Goal: Information Seeking & Learning: Check status

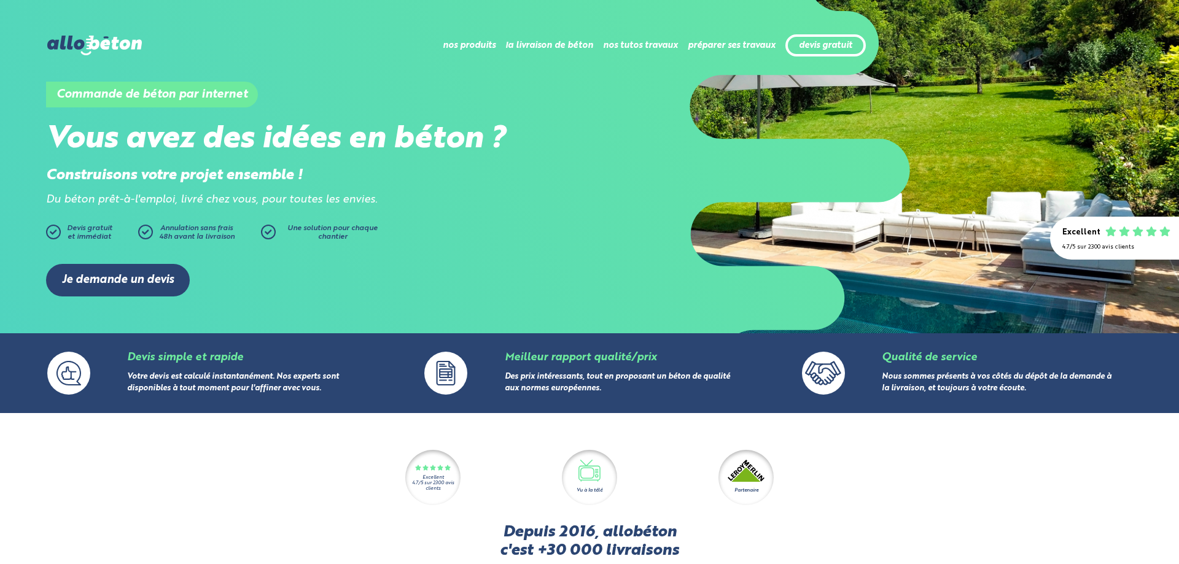
click at [155, 352] on link "Devis simple et rapide" at bounding box center [185, 357] width 116 height 10
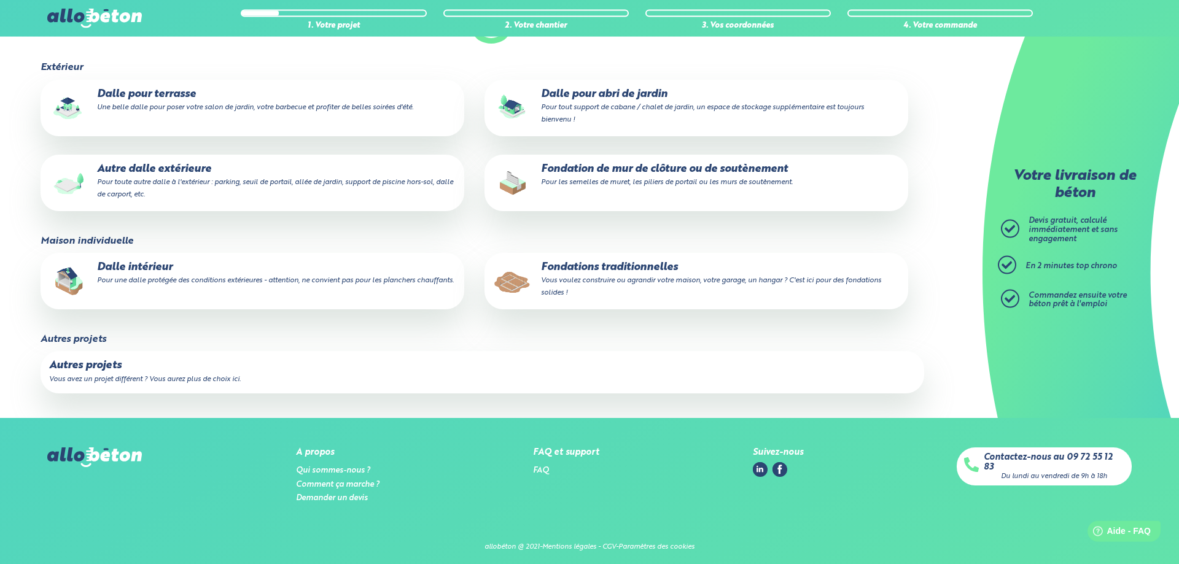
scroll to position [168, 0]
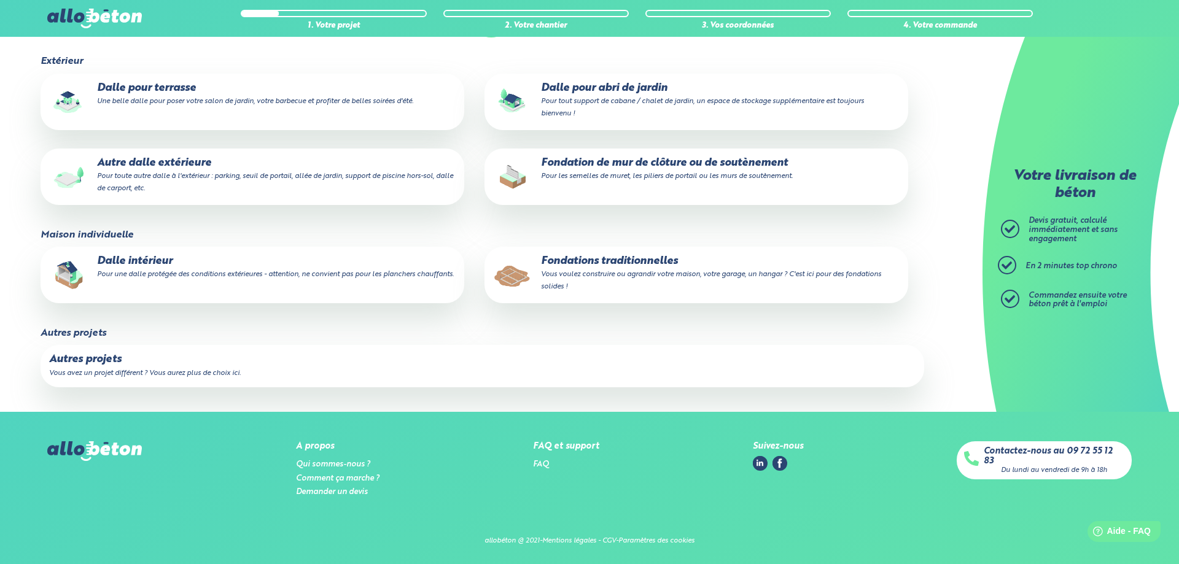
click at [253, 365] on p "Autres projets" at bounding box center [482, 360] width 866 height 12
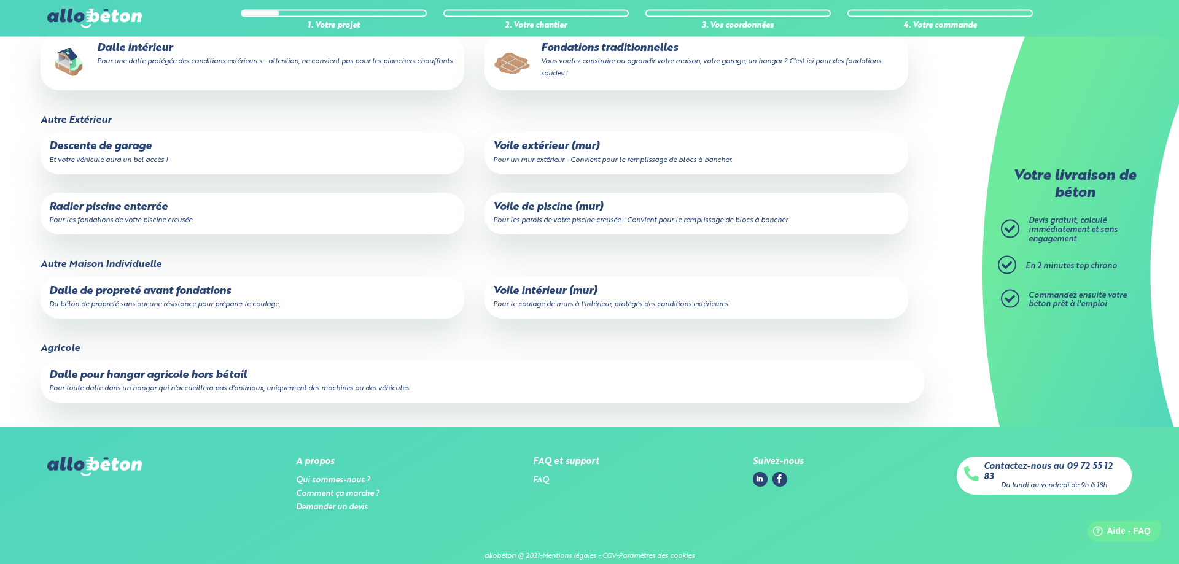
scroll to position [396, 0]
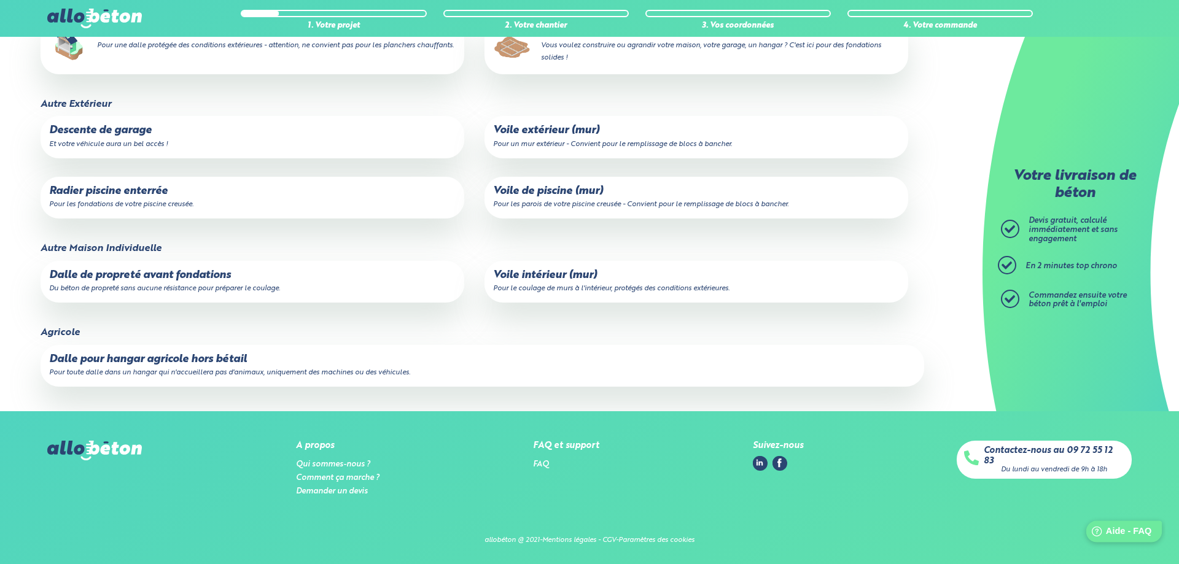
click at [1114, 532] on span "Aide - FAQ" at bounding box center [1128, 531] width 45 height 10
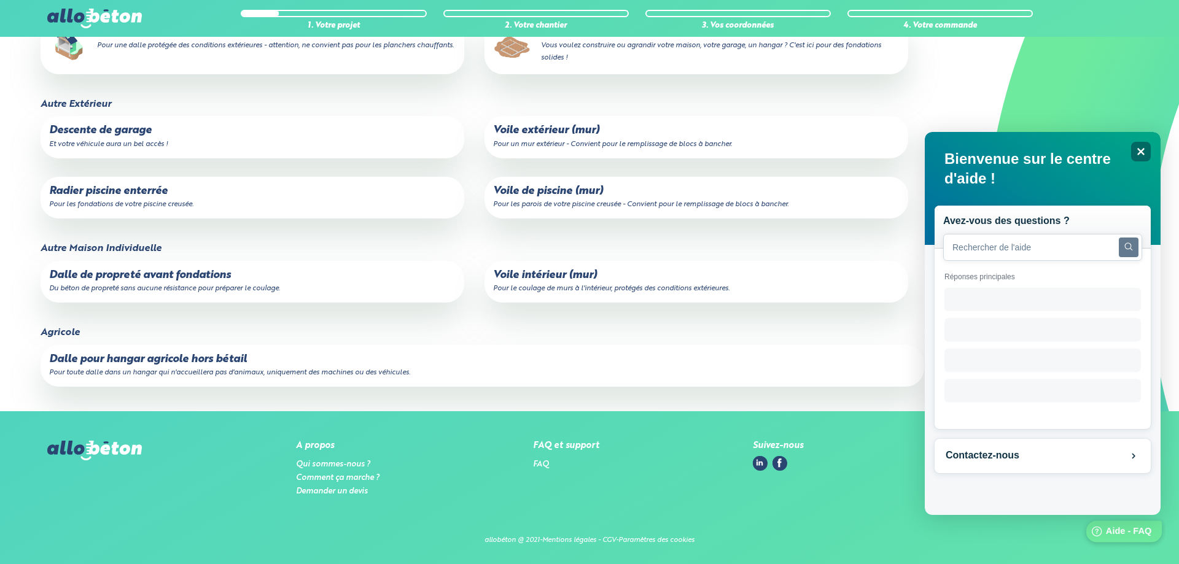
scroll to position [0, 0]
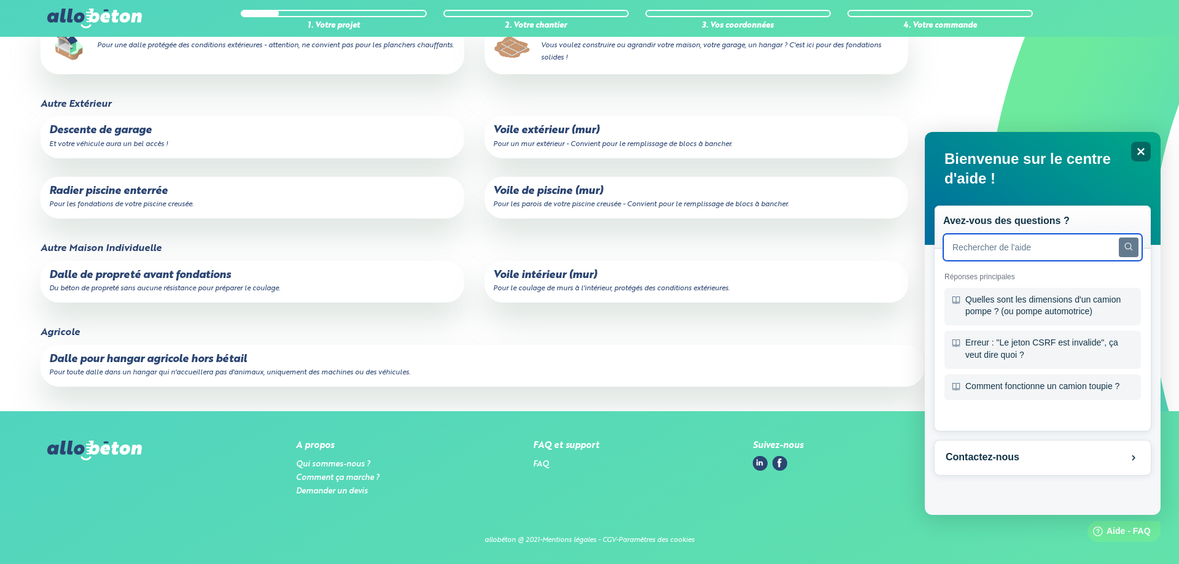
click at [1061, 252] on input "text" at bounding box center [1042, 247] width 199 height 27
click at [1035, 243] on input "comment" at bounding box center [1042, 247] width 199 height 27
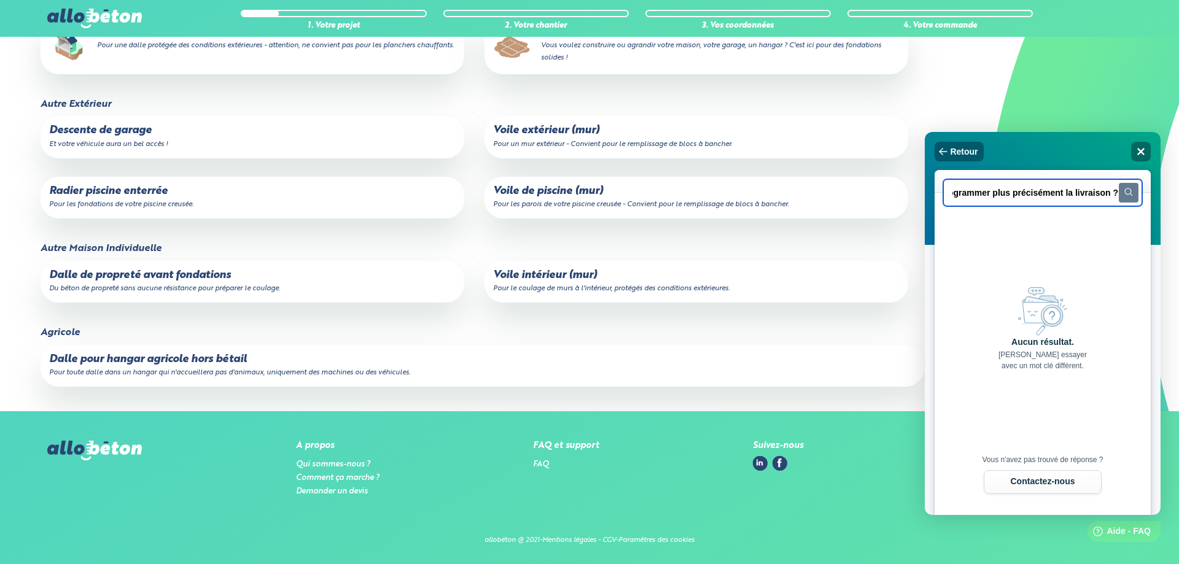
click at [1103, 194] on input "comment retrouver ma commande sur le site et programmer plus précisément la liv…" at bounding box center [1042, 192] width 199 height 27
click at [1092, 193] on input "comment retrouver ma commande sur le site ?" at bounding box center [1042, 192] width 199 height 27
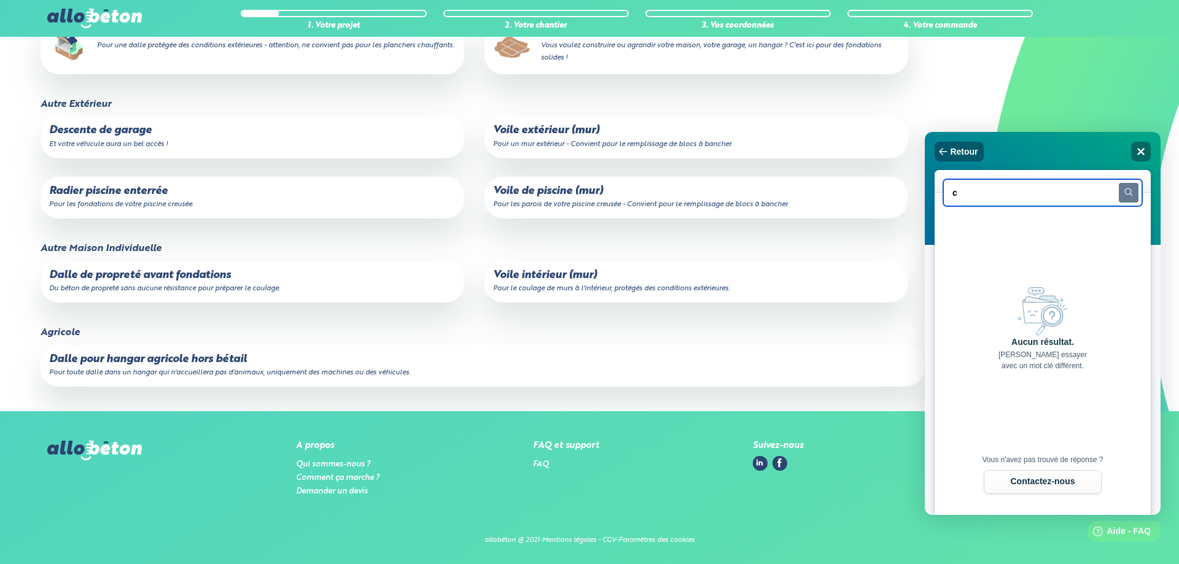
scroll to position [0, 0]
type input "commande"
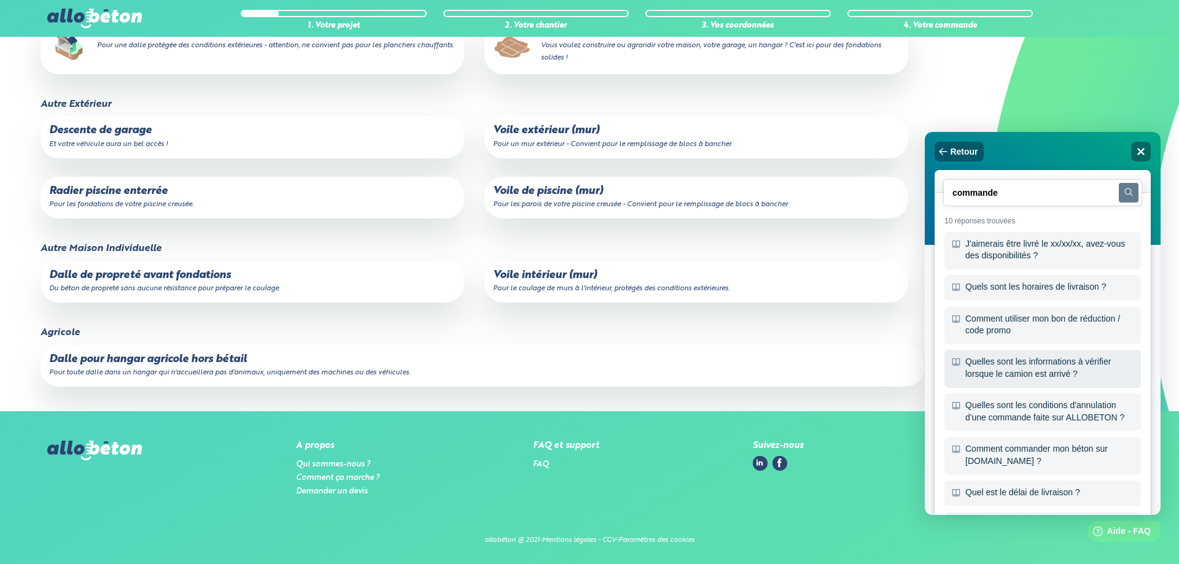
click at [1062, 372] on div "Quelles sont les informations à vérifier lorsque le camion est arrivé ?" at bounding box center [1042, 368] width 196 height 37
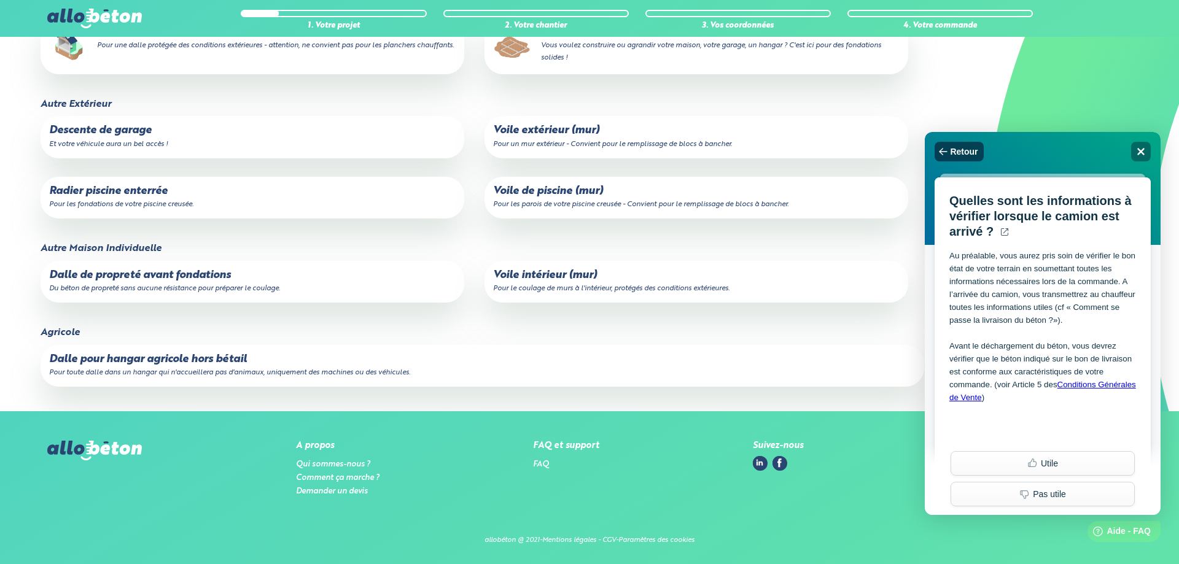
click at [963, 146] on button "Retour" at bounding box center [958, 152] width 49 height 20
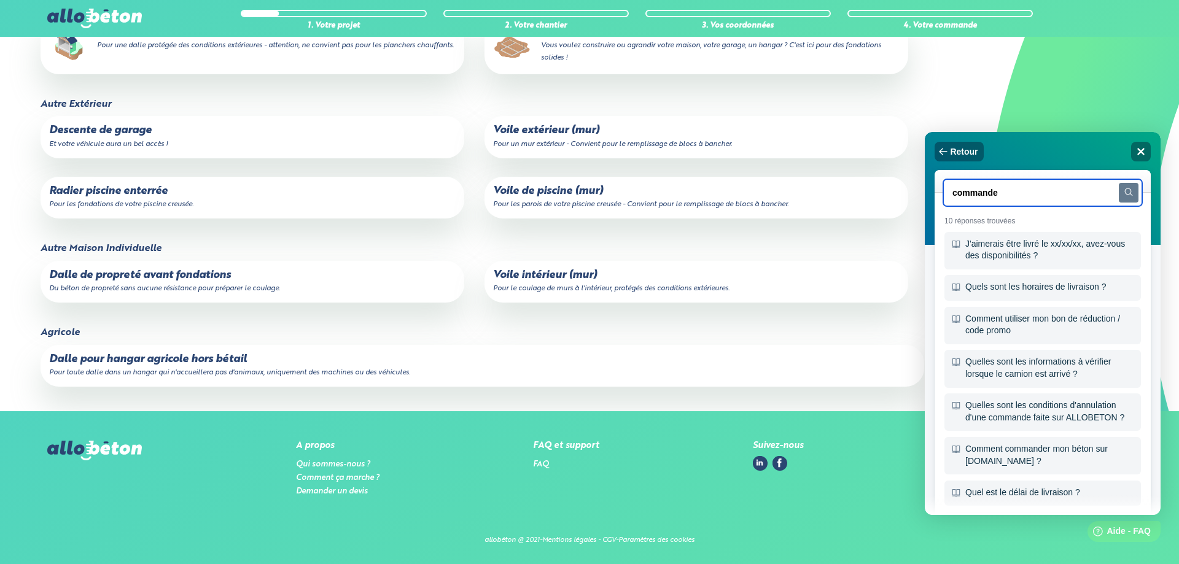
drag, startPoint x: 1025, startPoint y: 195, endPoint x: 870, endPoint y: 195, distance: 154.7
click at [943, 195] on input "commande" at bounding box center [1042, 192] width 199 height 27
click at [1012, 242] on div "J'aimerais être livré le xx/xx/xx, avez-vous des disponibilités ?" at bounding box center [1042, 250] width 196 height 37
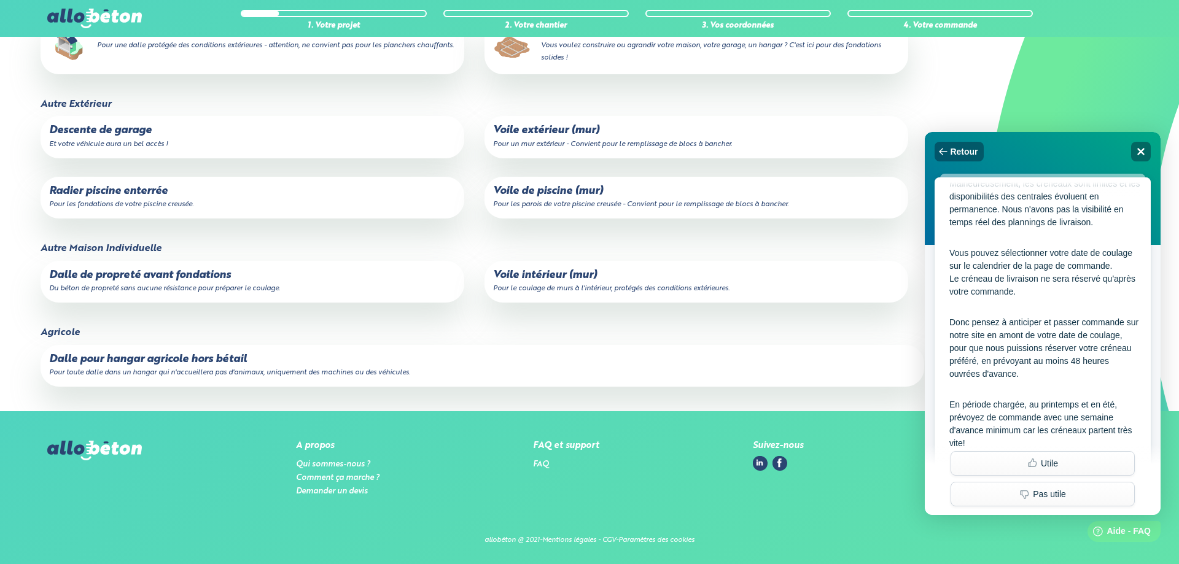
scroll to position [72, 0]
click at [957, 149] on span "Retour" at bounding box center [964, 152] width 28 height 10
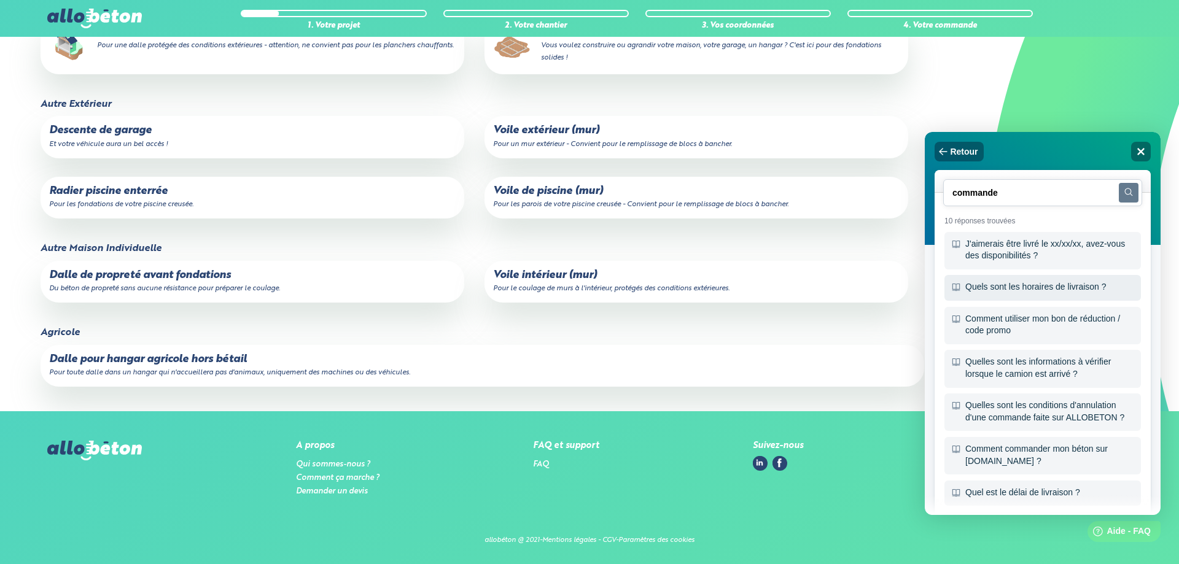
click at [1010, 293] on div "Quels sont les horaires de livraison ?" at bounding box center [1042, 288] width 196 height 26
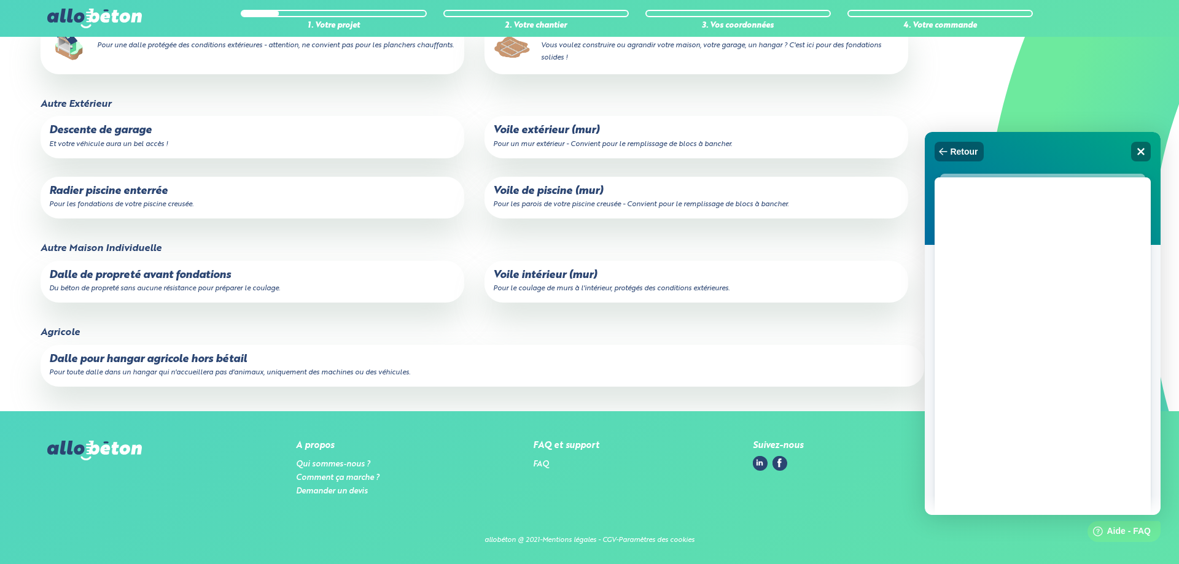
scroll to position [0, 0]
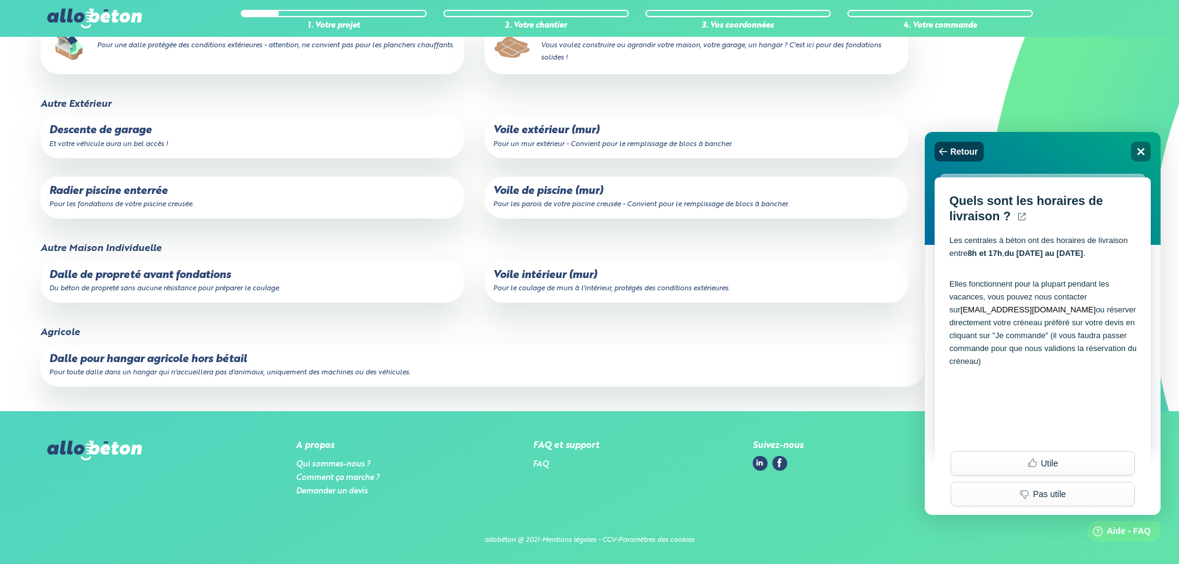
click at [976, 152] on span "Retour" at bounding box center [964, 152] width 28 height 10
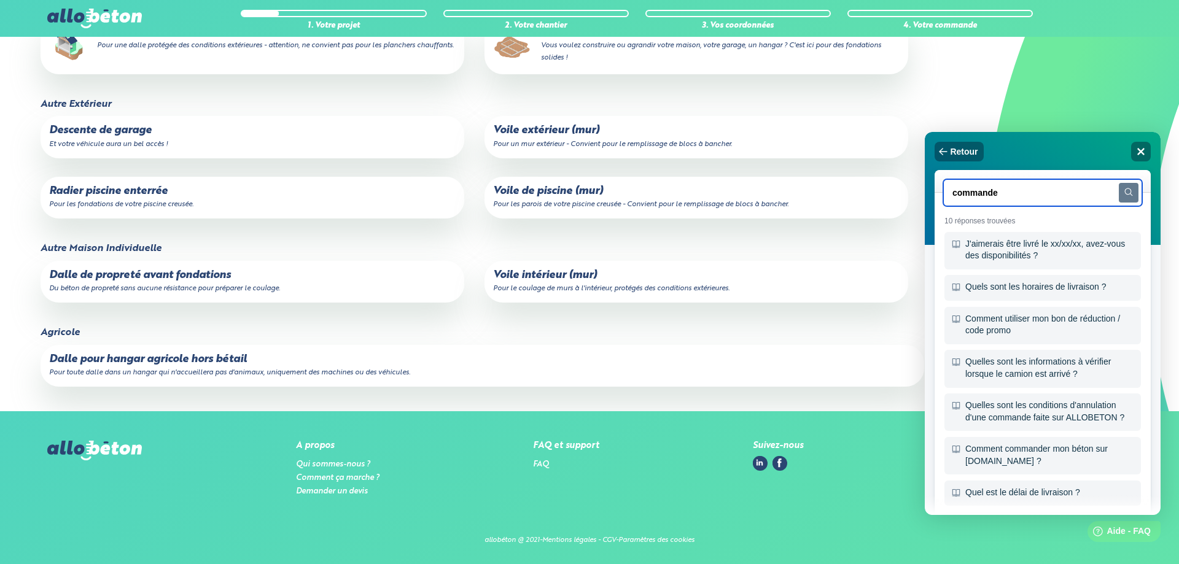
drag, startPoint x: 1028, startPoint y: 189, endPoint x: 823, endPoint y: 188, distance: 204.4
click at [943, 188] on input "commande" at bounding box center [1042, 192] width 199 height 27
type input "retrouver le devis"
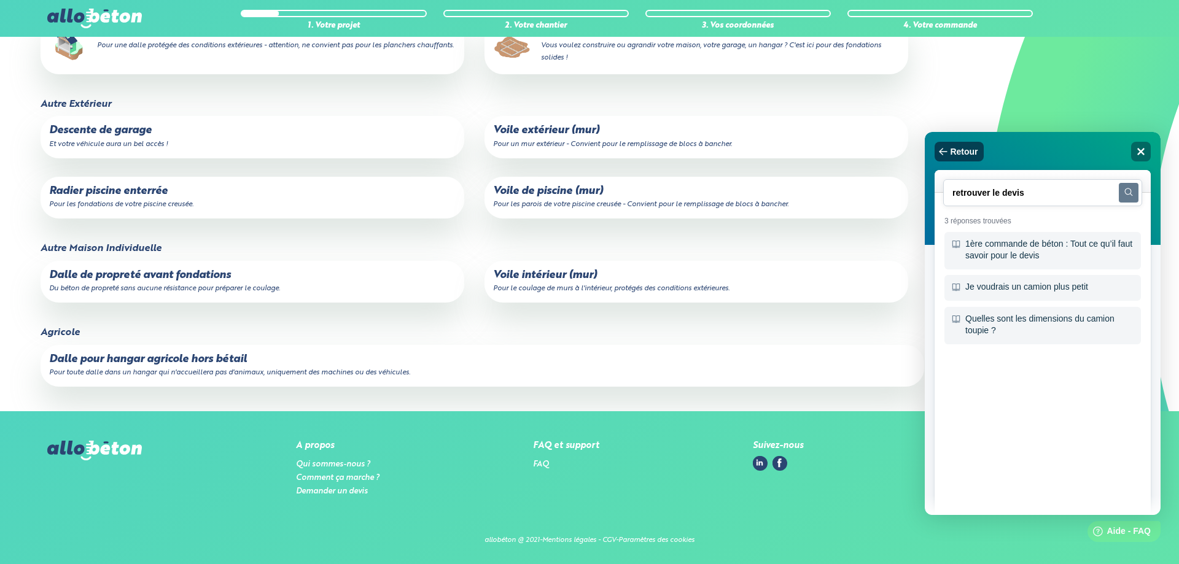
click at [977, 152] on span "Retour" at bounding box center [964, 152] width 28 height 10
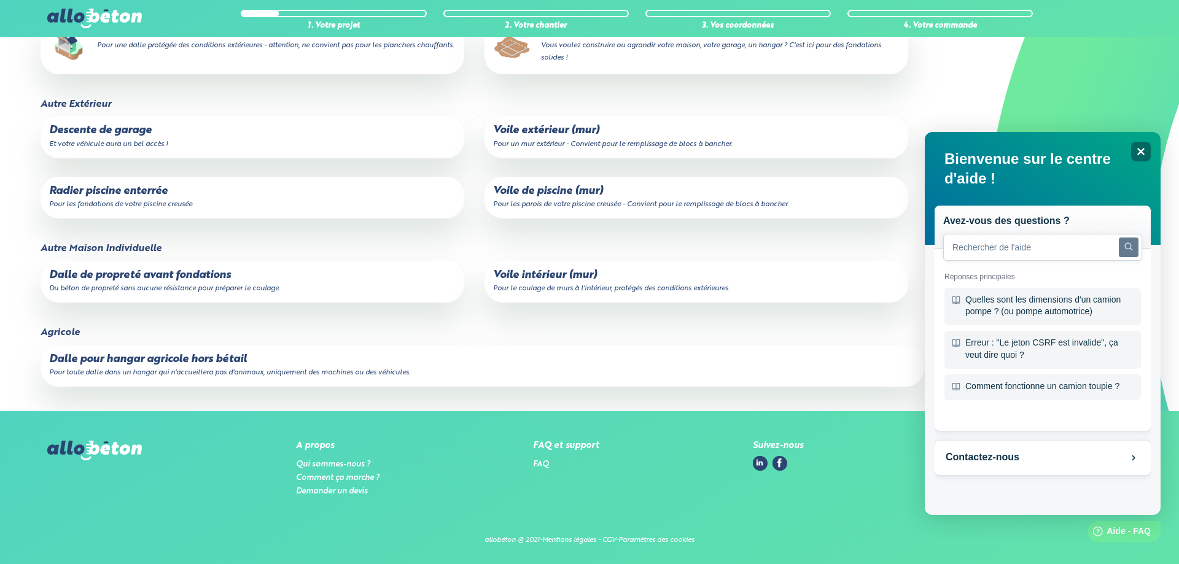
click at [1133, 140] on div "Avez-vous des questions ? Search Réponses principales Quelles sont les dimensio…" at bounding box center [1043, 323] width 236 height 383
click at [1138, 151] on div "Close" at bounding box center [1141, 152] width 20 height 20
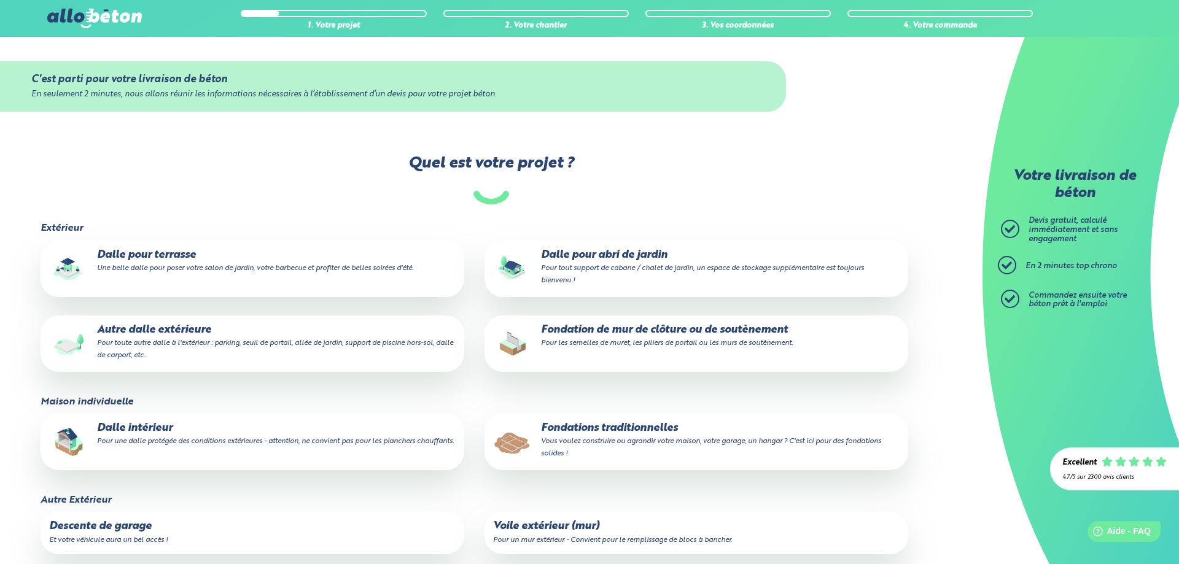
click at [112, 5] on div "1. Votre projet 2. Votre chantier 3. Vos coordonnées 4. Votre commande 09 72 55…" at bounding box center [589, 18] width 1179 height 37
click at [98, 18] on img at bounding box center [94, 19] width 95 height 20
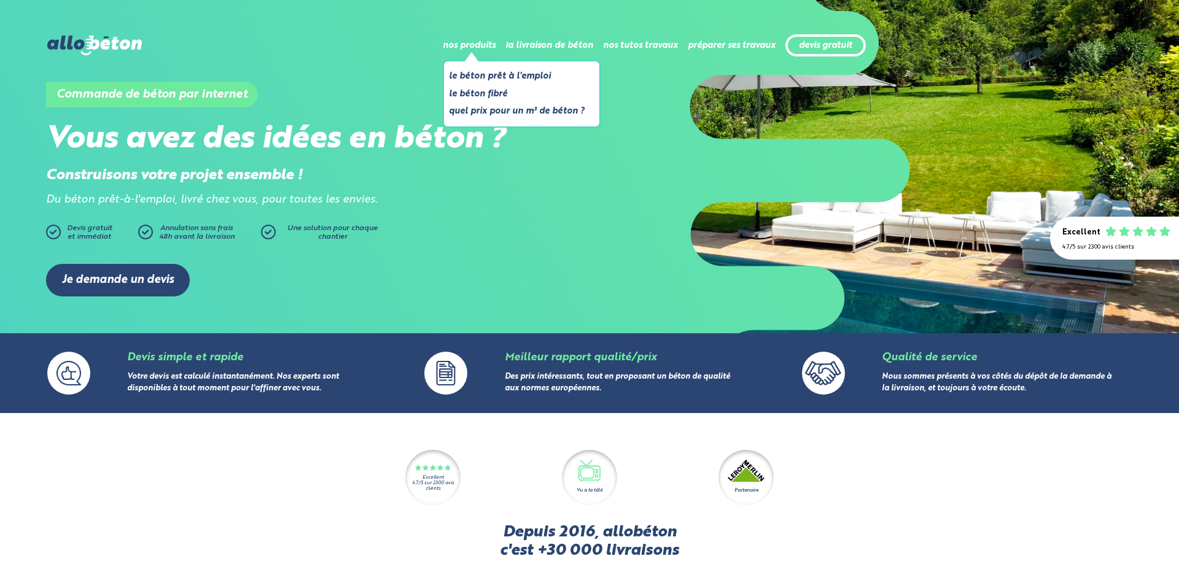
click at [504, 98] on li "Le béton fibré" at bounding box center [517, 94] width 136 height 15
click at [481, 98] on li "Le béton fibré" at bounding box center [517, 94] width 136 height 15
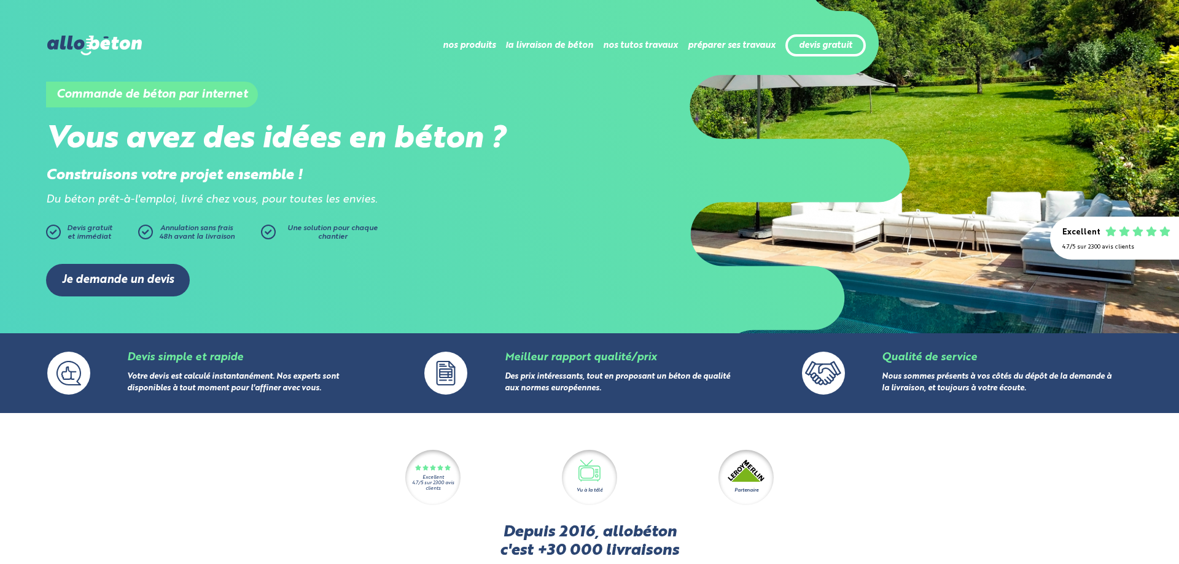
click at [675, 268] on div "Je demande un devis" at bounding box center [589, 280] width 1087 height 69
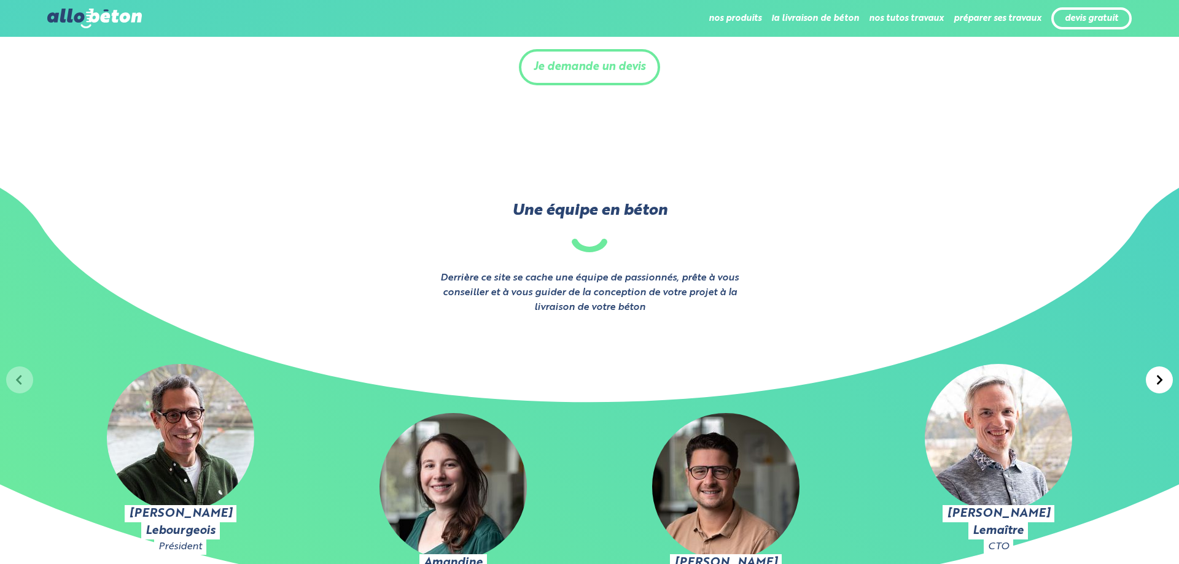
scroll to position [2004, 0]
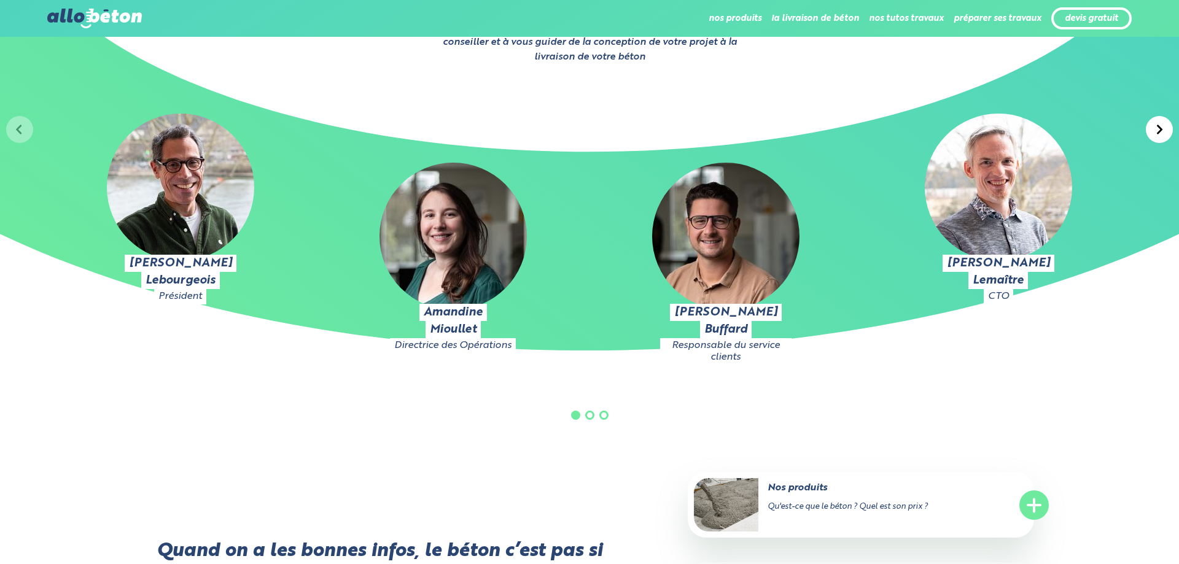
click at [1154, 130] on div at bounding box center [1159, 129] width 27 height 27
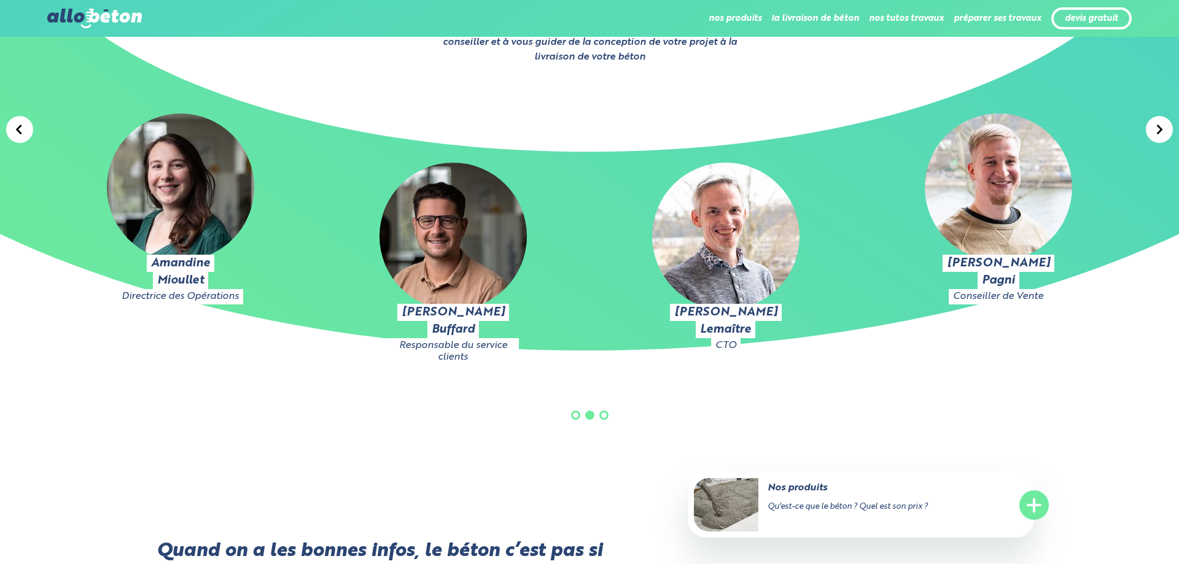
click at [1154, 130] on div at bounding box center [1159, 129] width 27 height 27
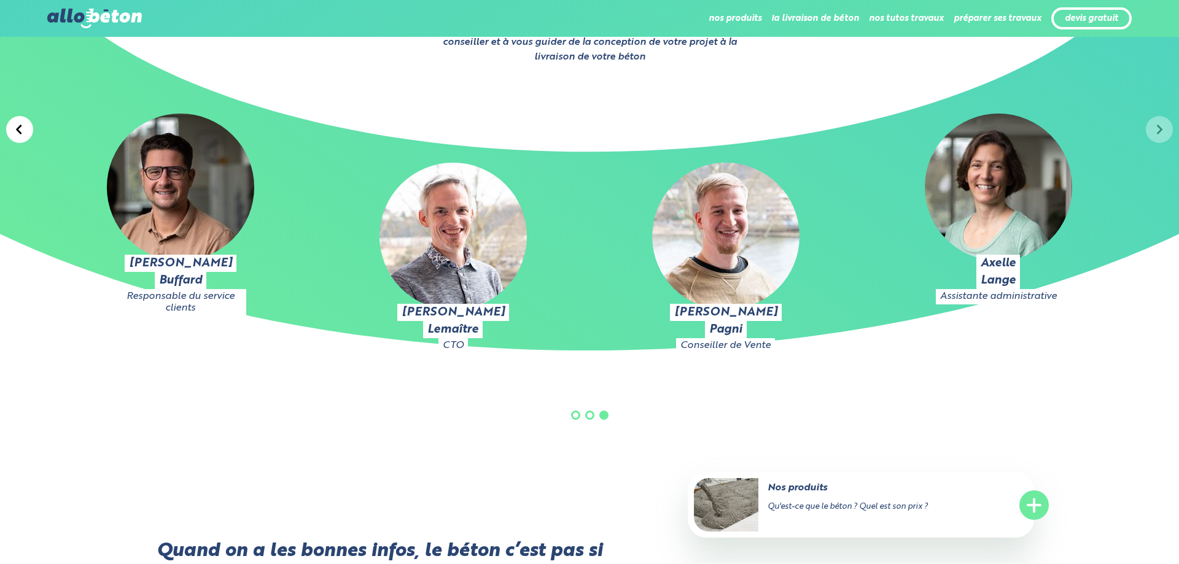
click at [1160, 132] on div "Julien Lebourgeois Président Amandine Mioullet Directrice des Opérations Pierre…" at bounding box center [589, 268] width 1179 height 408
click at [26, 133] on div at bounding box center [19, 129] width 27 height 27
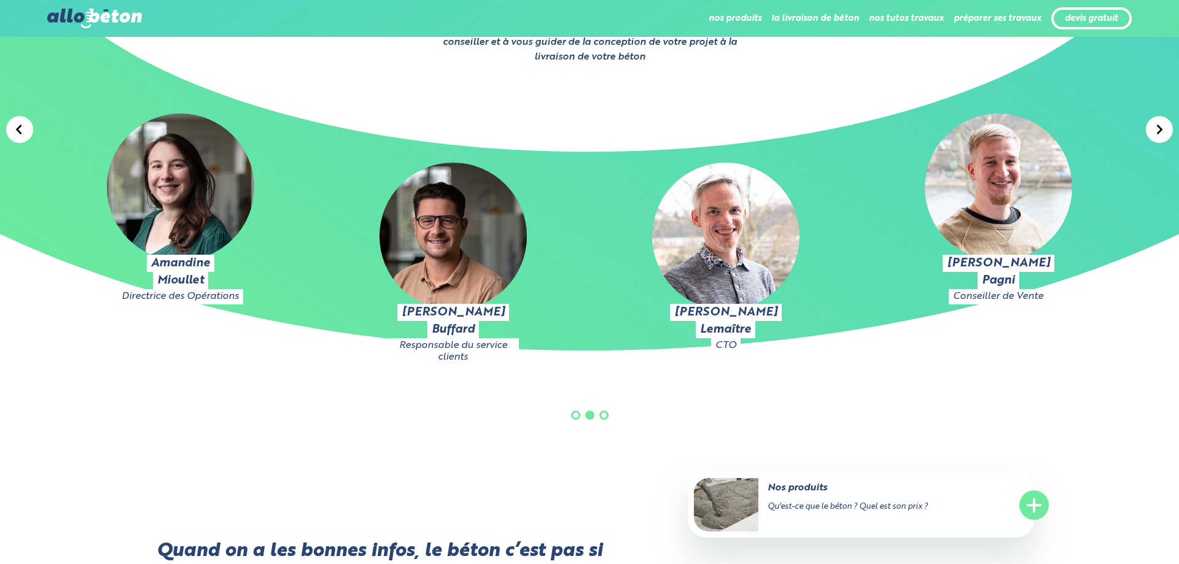
click at [26, 133] on div at bounding box center [19, 129] width 27 height 27
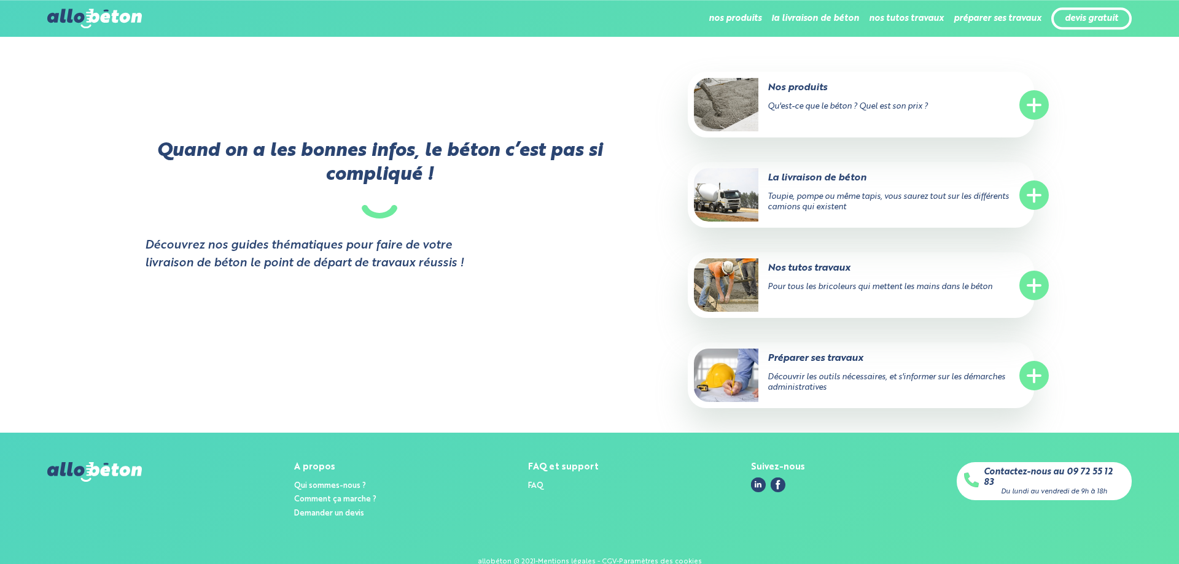
scroll to position [2421, 0]
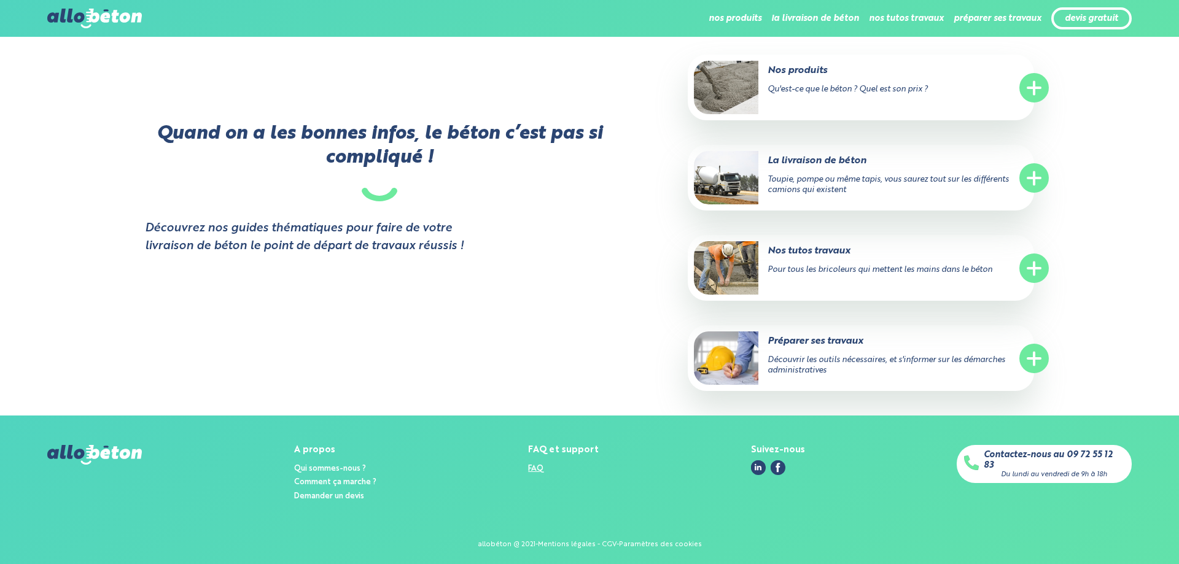
click at [542, 468] on link "FAQ" at bounding box center [535, 469] width 15 height 8
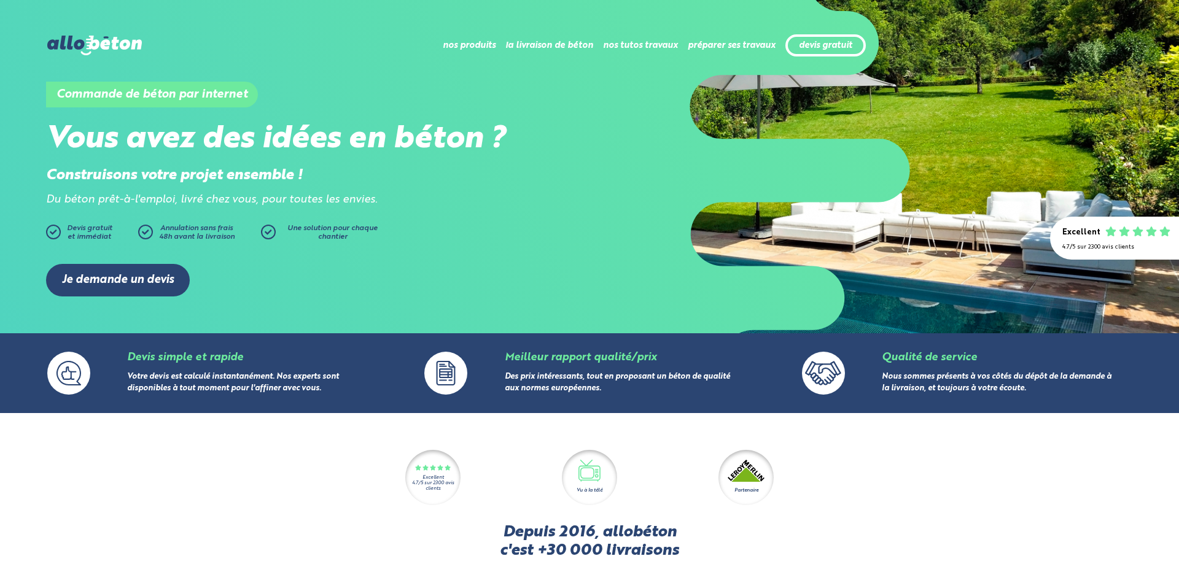
click at [80, 46] on img at bounding box center [94, 46] width 95 height 20
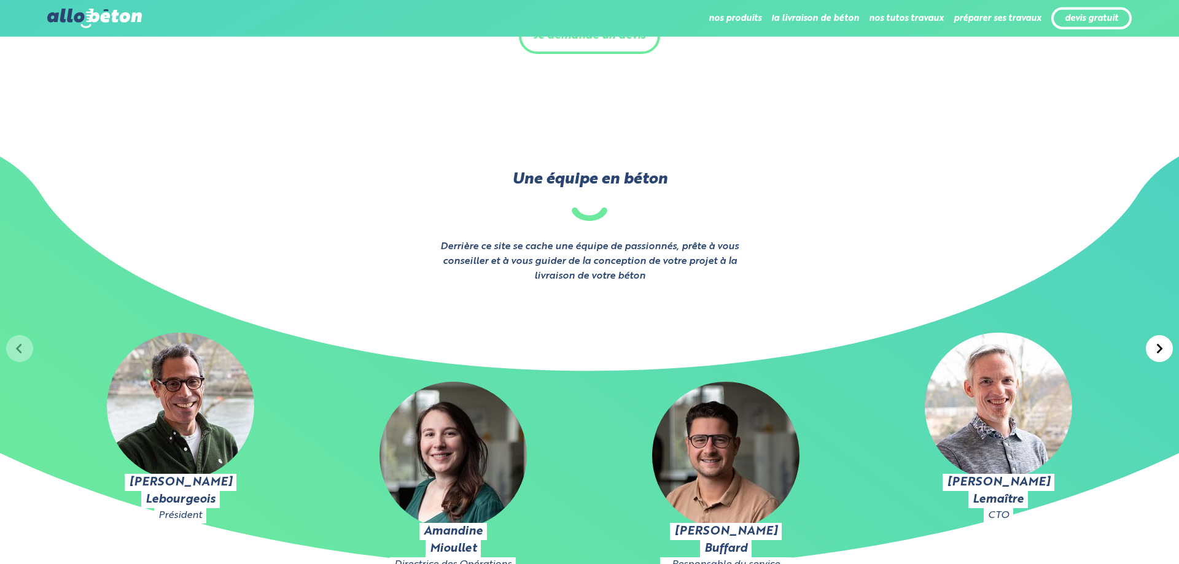
scroll to position [1753, 0]
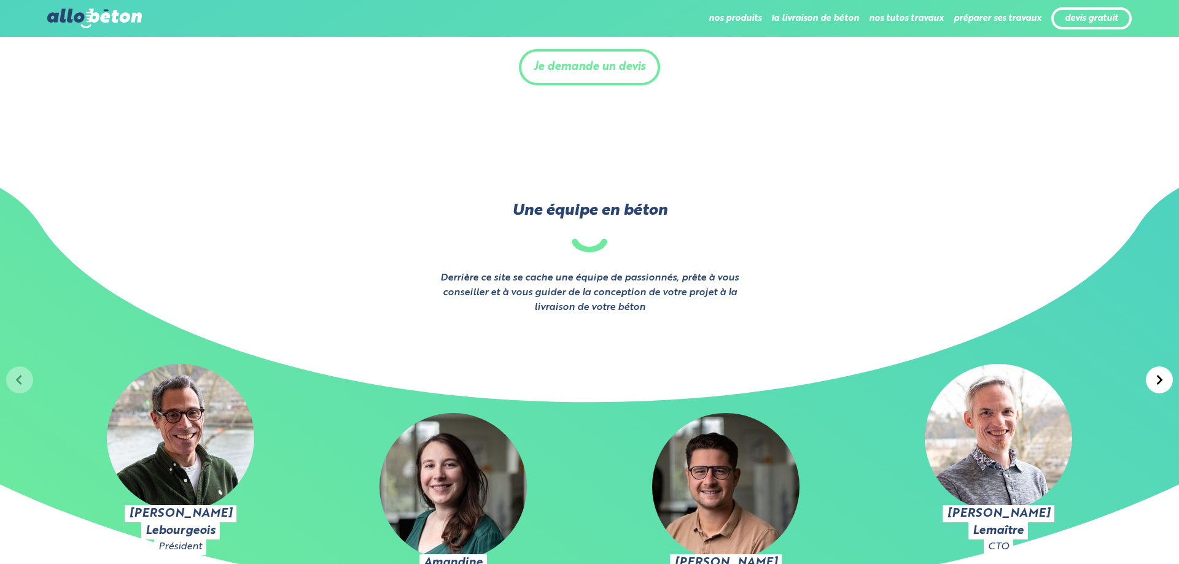
click at [596, 72] on link "Je demande un devis" at bounding box center [589, 67] width 141 height 36
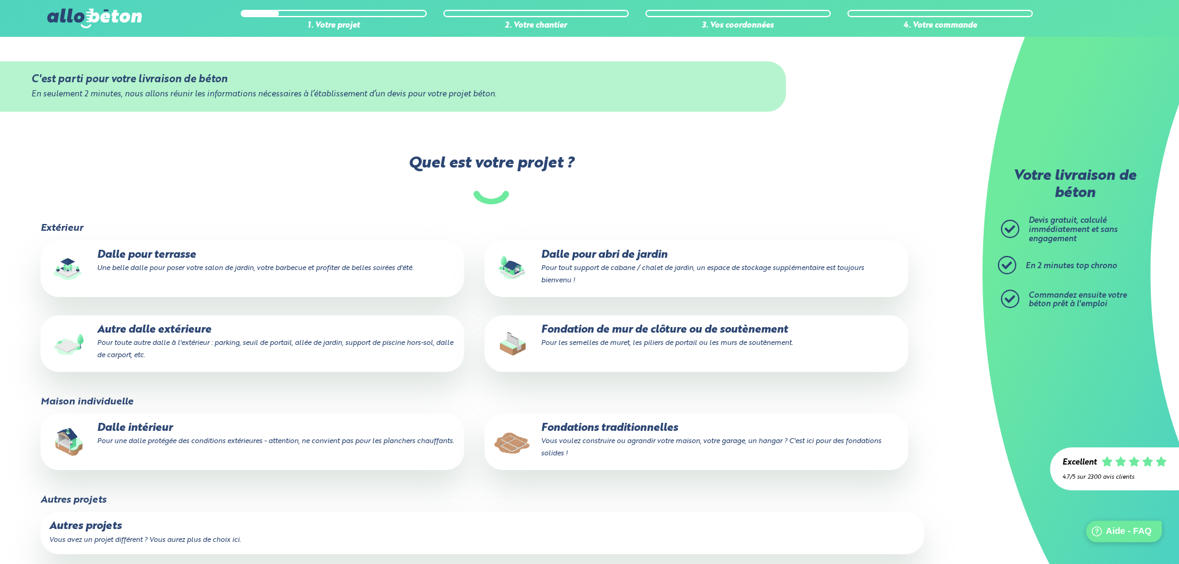
click at [1120, 541] on div "Help Aide - FAQ" at bounding box center [1124, 531] width 76 height 21
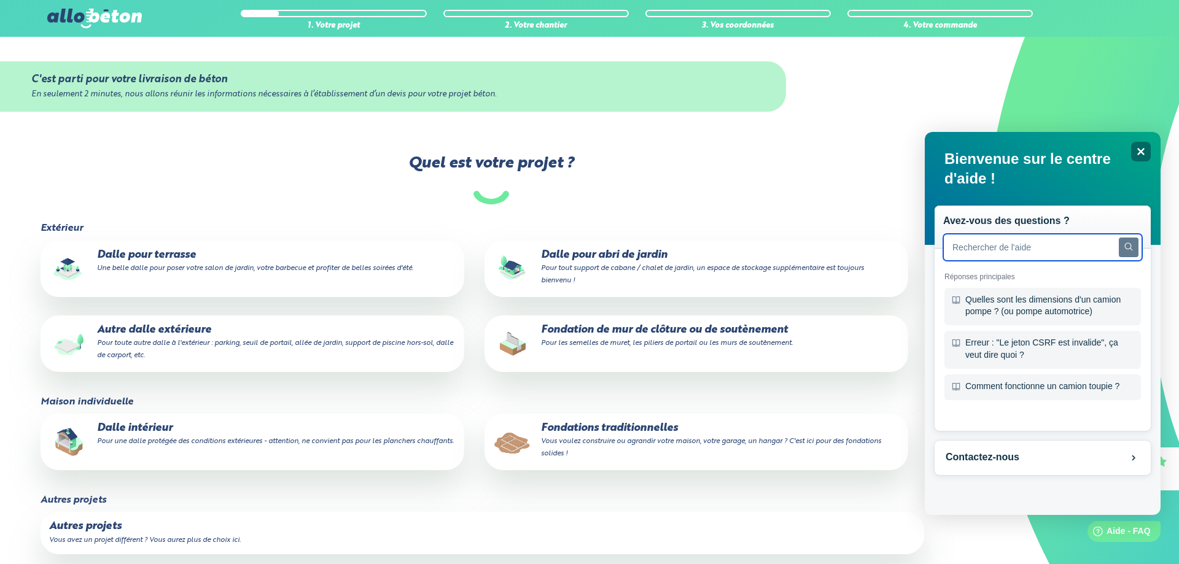
click at [997, 243] on input "text" at bounding box center [1042, 247] width 199 height 27
type input "retrouver mon devis"
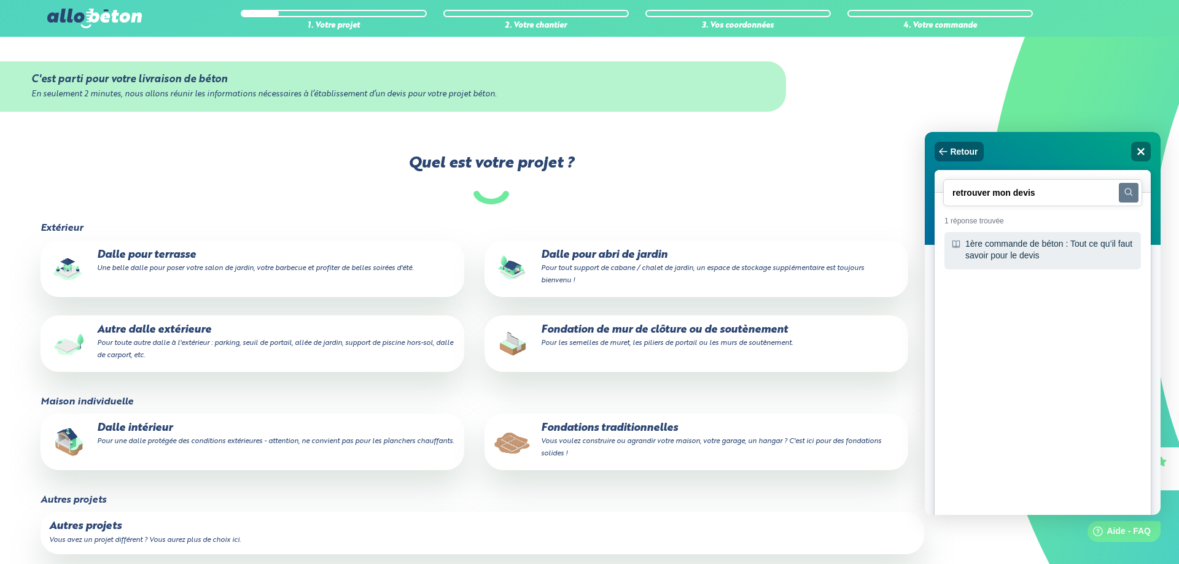
click at [1019, 259] on div "1ère commande de béton : Tout ce qu’il faut savoir pour le devis" at bounding box center [1042, 250] width 196 height 37
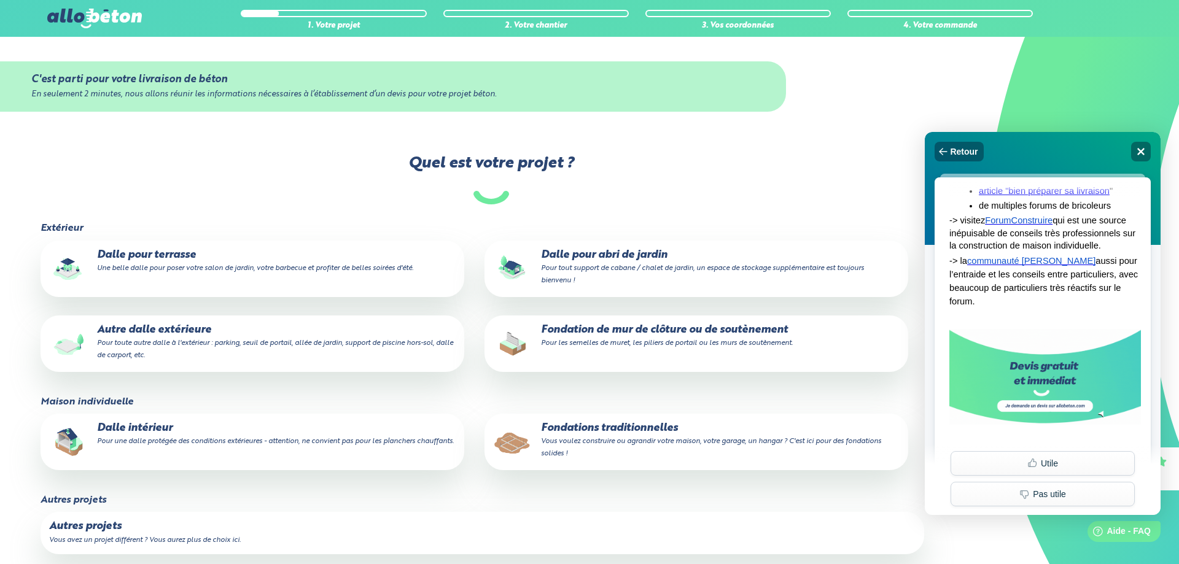
scroll to position [3829, 0]
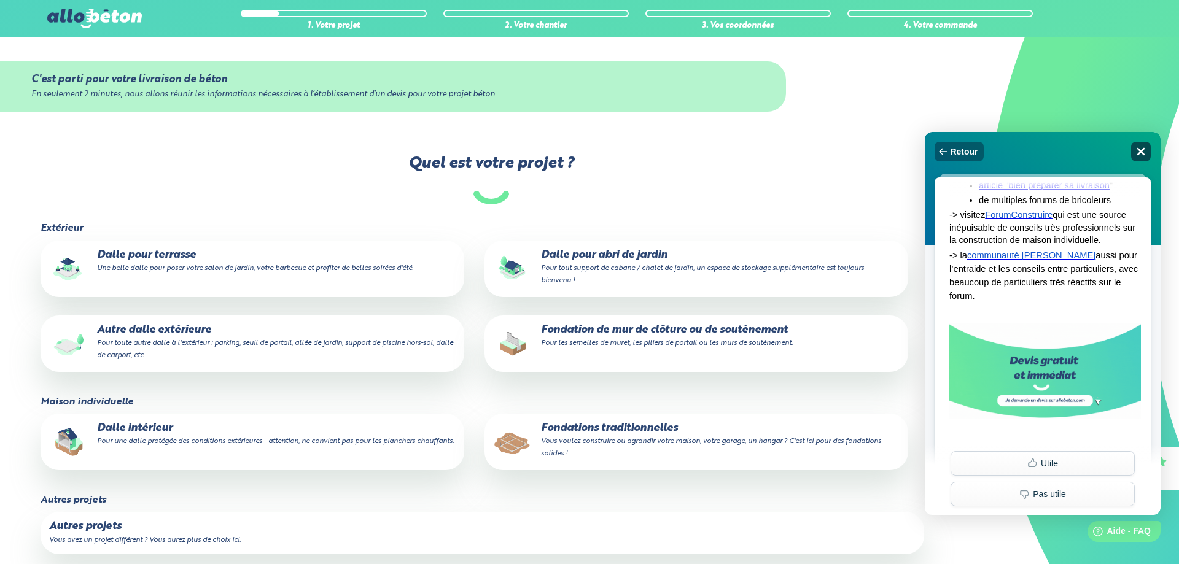
click at [1138, 149] on icon at bounding box center [1141, 152] width 8 height 8
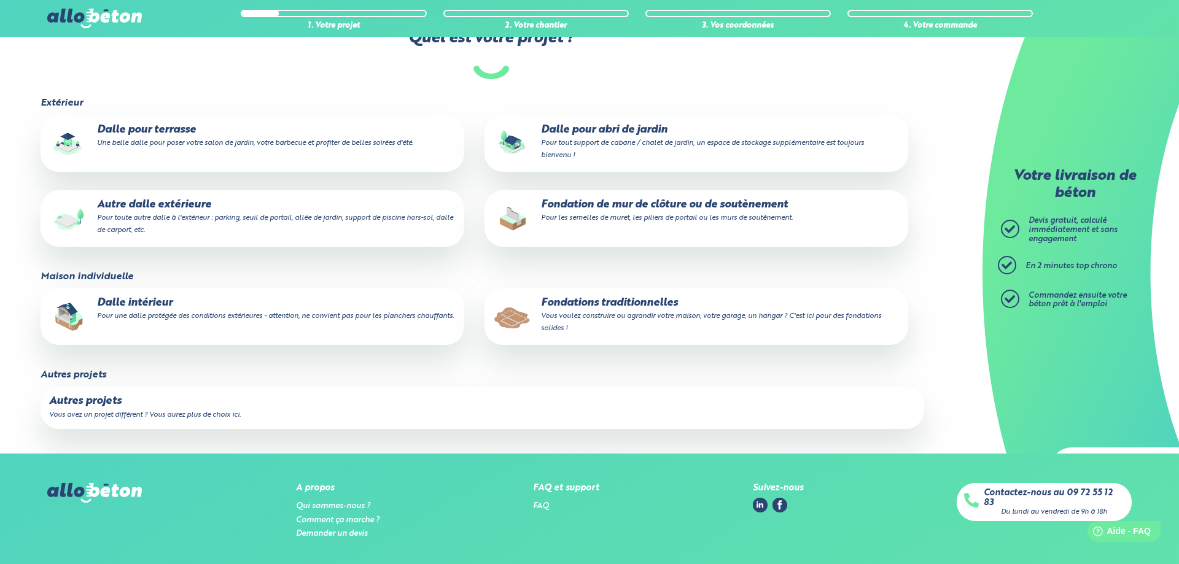
scroll to position [168, 0]
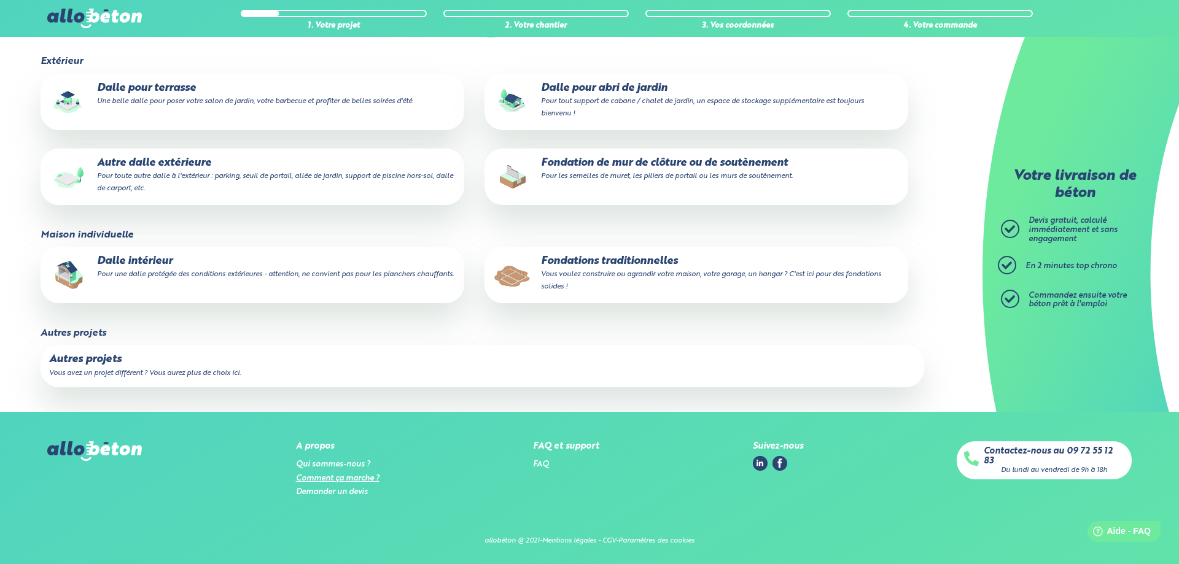
click at [346, 476] on link "Comment ça marche ?" at bounding box center [337, 479] width 83 height 8
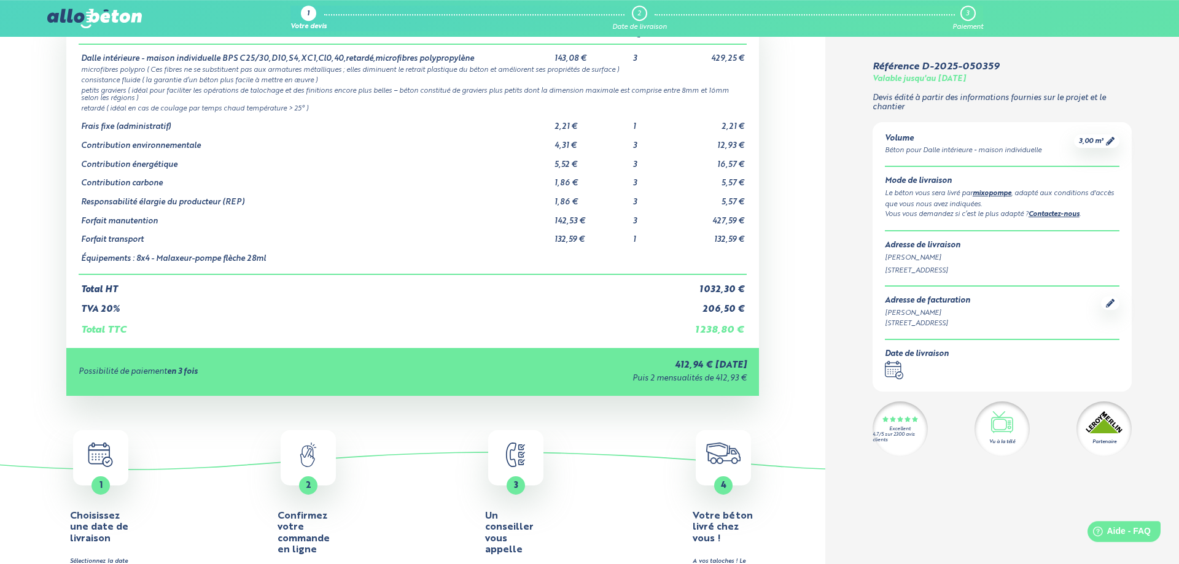
scroll to position [63, 0]
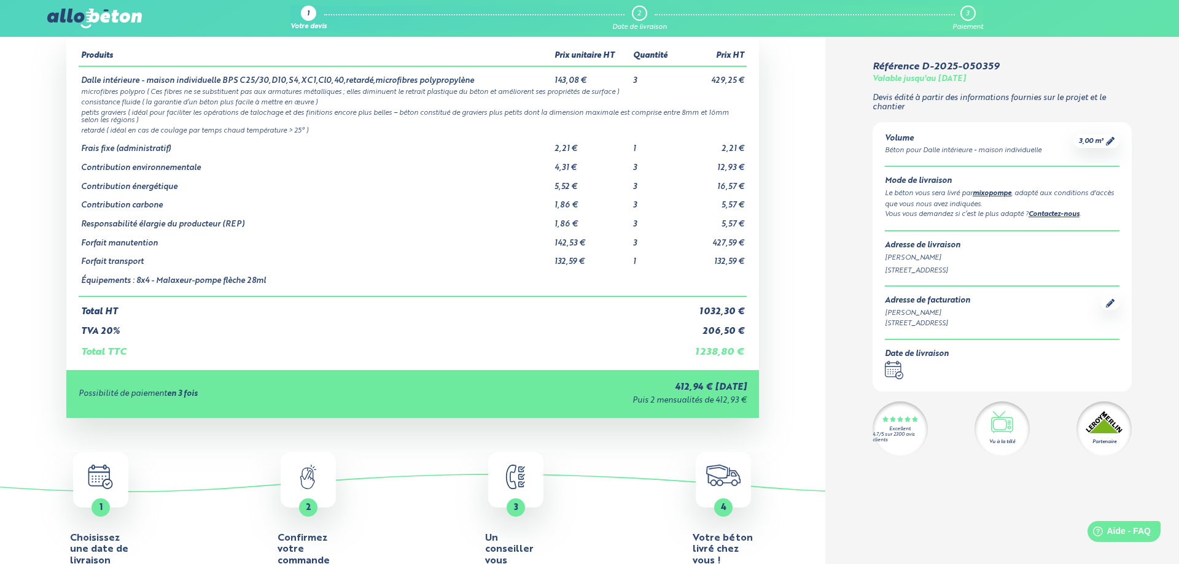
click at [938, 351] on div "Date de livraison" at bounding box center [917, 354] width 64 height 9
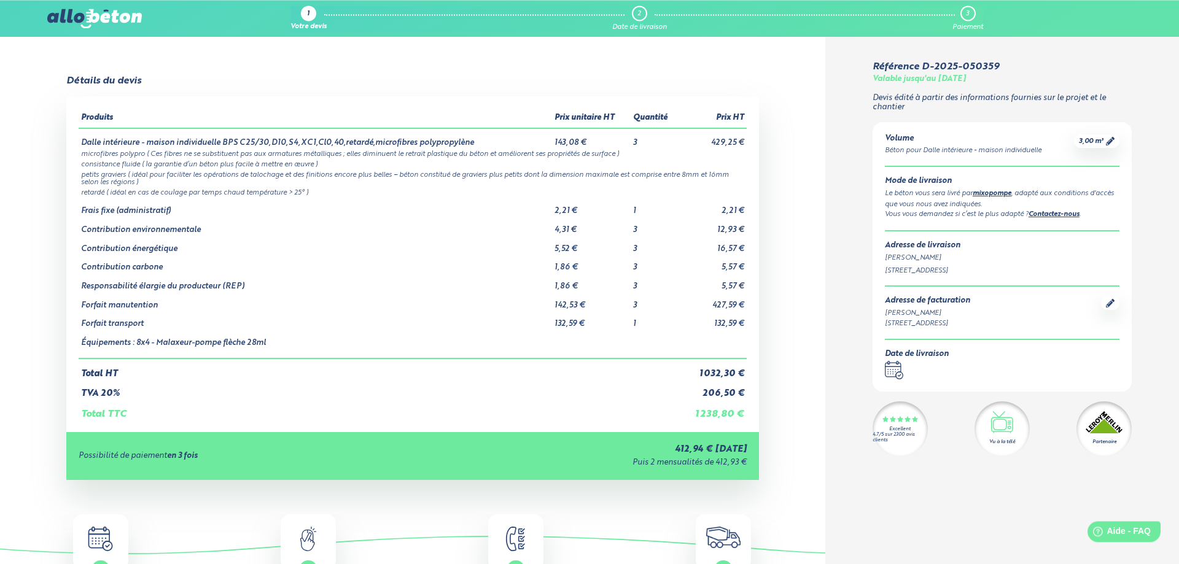
scroll to position [0, 0]
